Goal: Navigation & Orientation: Find specific page/section

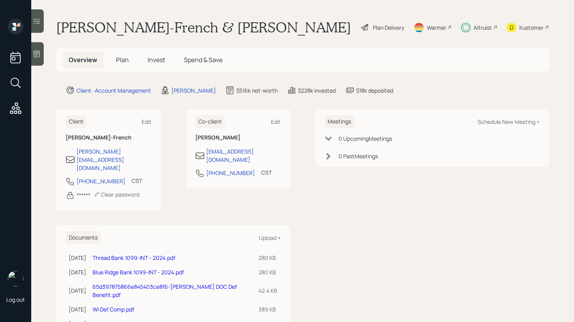
click at [152, 62] on span "Invest" at bounding box center [157, 59] width 18 height 9
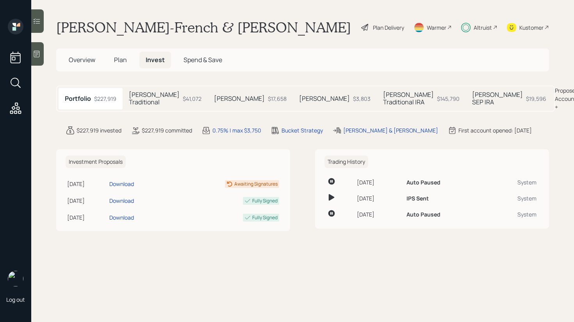
click at [154, 96] on h5 "[PERSON_NAME] Traditional" at bounding box center [154, 98] width 51 height 15
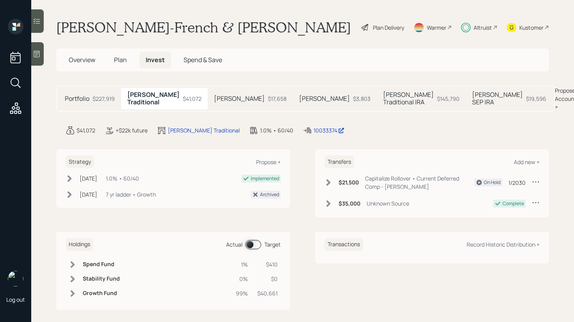
click at [383, 103] on h5 "[PERSON_NAME] Traditional IRA" at bounding box center [408, 98] width 51 height 15
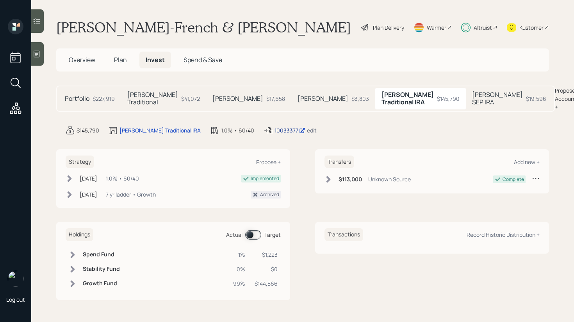
click at [275, 129] on div "10033377" at bounding box center [290, 130] width 31 height 8
click at [118, 58] on span "Plan" at bounding box center [120, 59] width 13 height 9
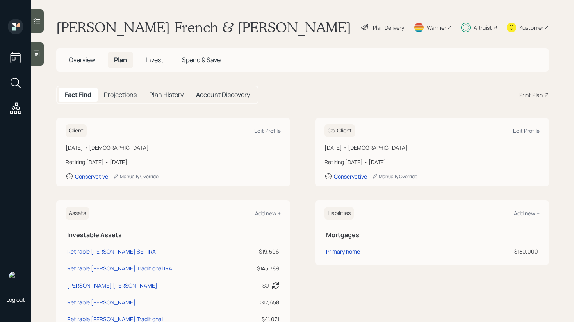
click at [160, 60] on span "Invest" at bounding box center [155, 59] width 18 height 9
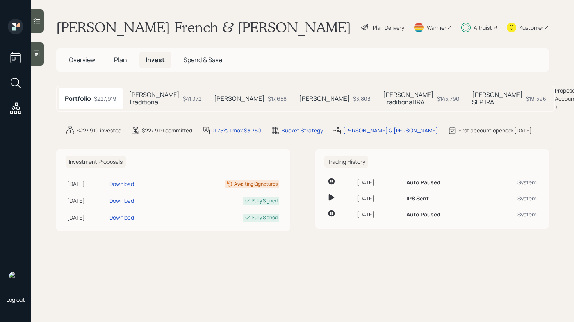
click at [190, 60] on span "Spend & Save" at bounding box center [203, 59] width 39 height 9
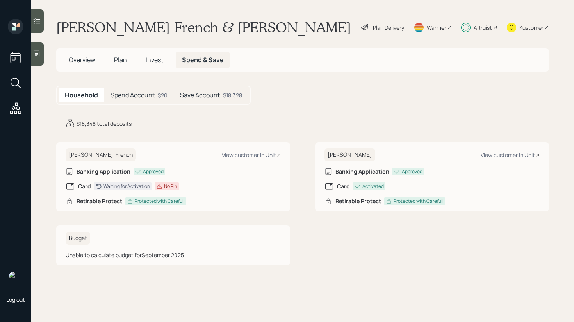
click at [211, 96] on h5 "Save Account" at bounding box center [200, 94] width 40 height 7
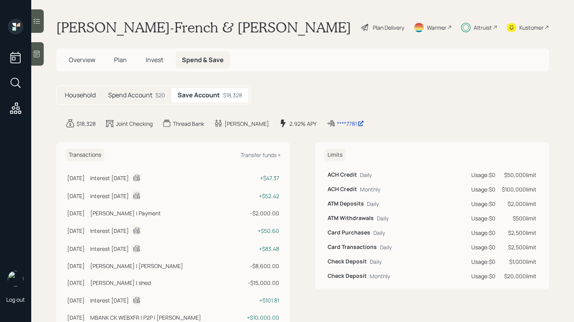
click at [161, 59] on span "Invest" at bounding box center [155, 59] width 18 height 9
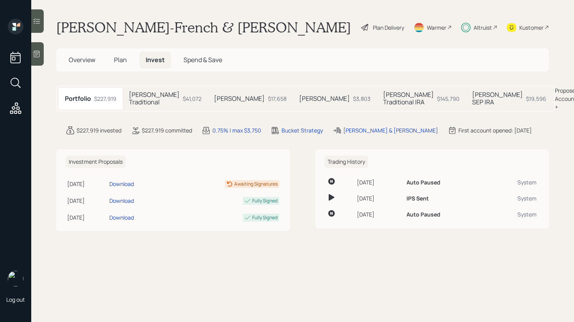
click at [112, 59] on h5 "Plan" at bounding box center [120, 60] width 25 height 17
